Goal: Find specific page/section: Find specific page/section

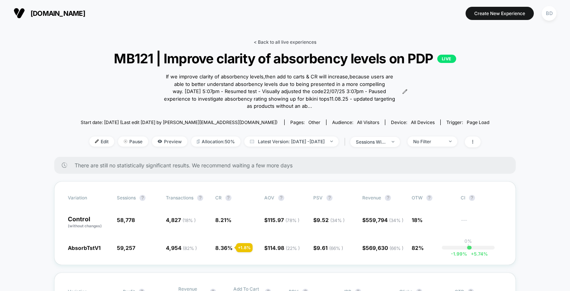
click at [281, 40] on link "< Back to all live experiences" at bounding box center [285, 42] width 63 height 6
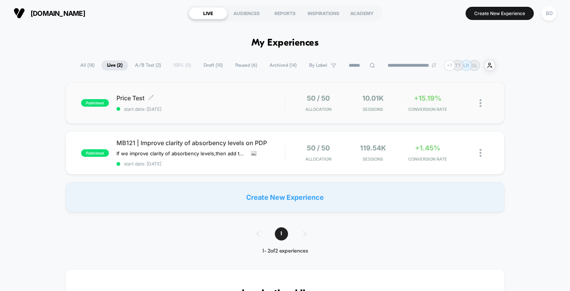
click at [137, 99] on span "Price Test Click to edit experience details" at bounding box center [200, 98] width 168 height 8
